Goal: Transaction & Acquisition: Purchase product/service

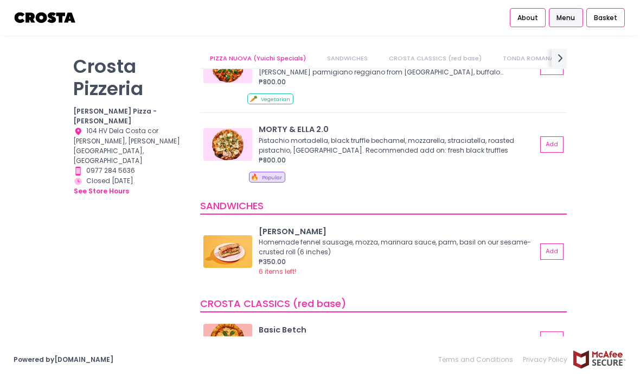
scroll to position [131, 0]
click at [547, 137] on button "Add" at bounding box center [552, 145] width 23 height 16
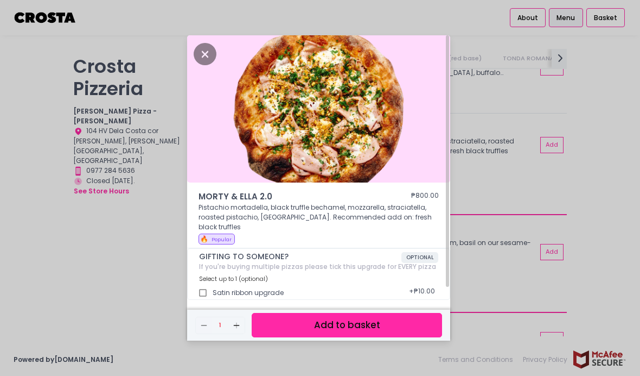
scroll to position [0, 0]
click at [369, 337] on button "Add to basket" at bounding box center [347, 325] width 191 height 24
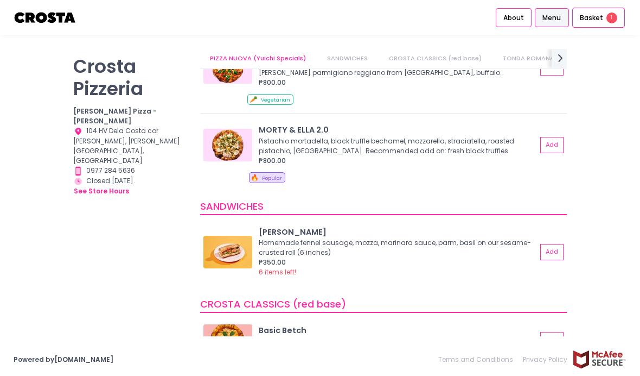
click at [599, 19] on span "Basket" at bounding box center [591, 17] width 23 height 11
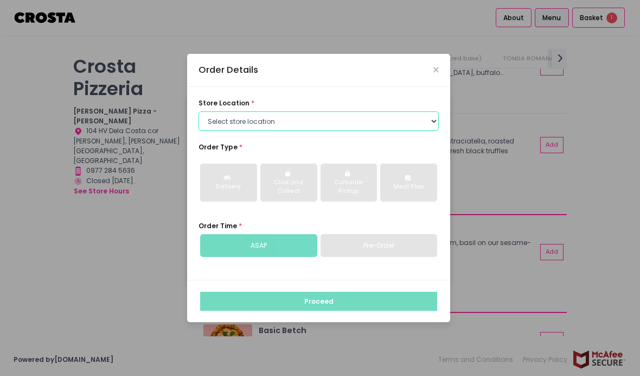
click at [395, 131] on select "Select store location [PERSON_NAME] Pizza - [PERSON_NAME] Pizza - [GEOGRAPHIC_D…" at bounding box center [319, 121] width 240 height 20
select select "5fabb2e53664a8677beaeb89"
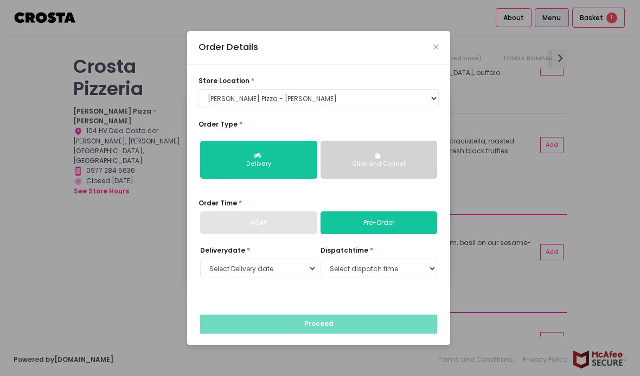
click at [284, 234] on div "ASAP" at bounding box center [258, 222] width 117 height 23
click at [279, 234] on div "ASAP" at bounding box center [258, 222] width 117 height 23
click at [283, 234] on div "ASAP" at bounding box center [258, 222] width 117 height 23
click at [280, 232] on div "ASAP" at bounding box center [258, 222] width 117 height 23
click at [264, 234] on div "ASAP" at bounding box center [258, 222] width 117 height 23
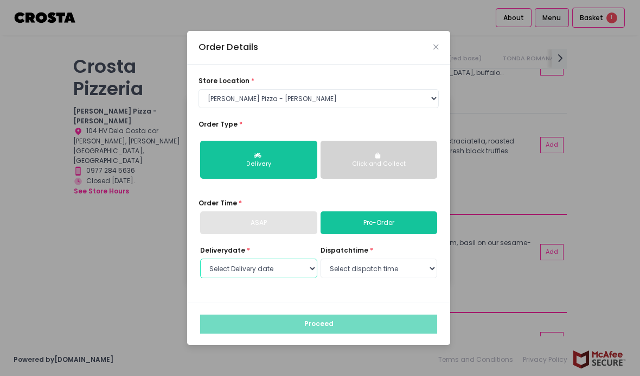
click at [286, 278] on select "Select Delivery date [DATE] [DATE] [DATE] [DATE] [DATE]" at bounding box center [258, 268] width 117 height 20
click at [435, 65] on div "Order Details" at bounding box center [318, 48] width 263 height 34
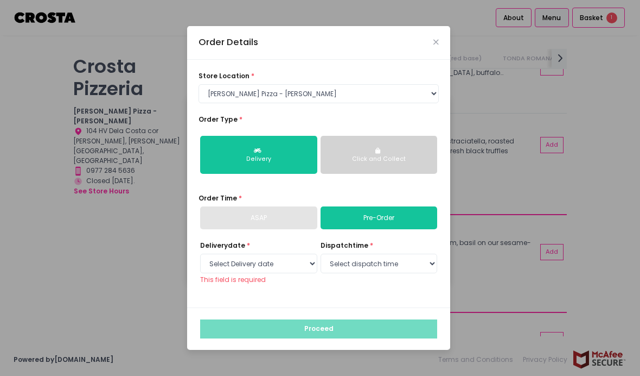
click at [388, 169] on button "Click and Collect" at bounding box center [379, 155] width 117 height 38
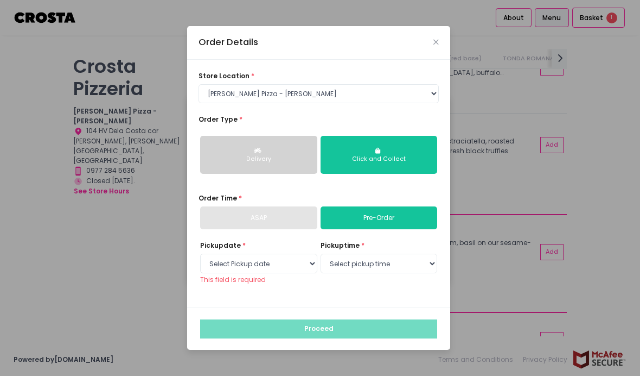
click at [286, 229] on div "ASAP" at bounding box center [258, 217] width 117 height 23
click at [264, 229] on div "ASAP" at bounding box center [258, 217] width 117 height 23
click at [269, 163] on button "Delivery" at bounding box center [258, 155] width 117 height 38
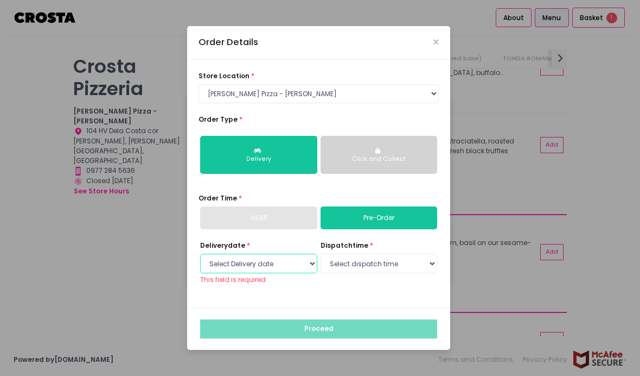
click at [277, 273] on select "Select Delivery date [DATE] [DATE] [DATE] [DATE] [DATE]" at bounding box center [258, 263] width 117 height 20
select select "[DATE]"
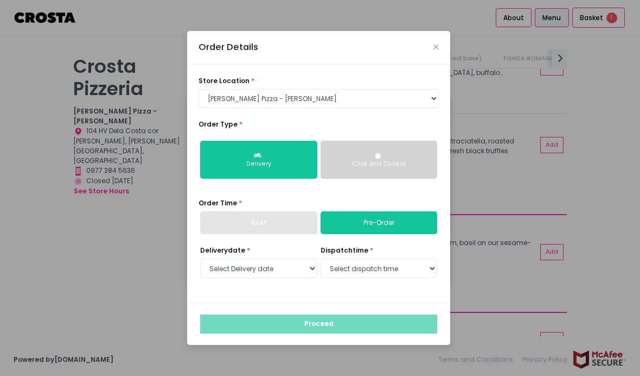
click at [550, 42] on div "Order Details store location * Select store location [PERSON_NAME] Pizza - [PER…" at bounding box center [320, 188] width 640 height 376
